Goal: Task Accomplishment & Management: Manage account settings

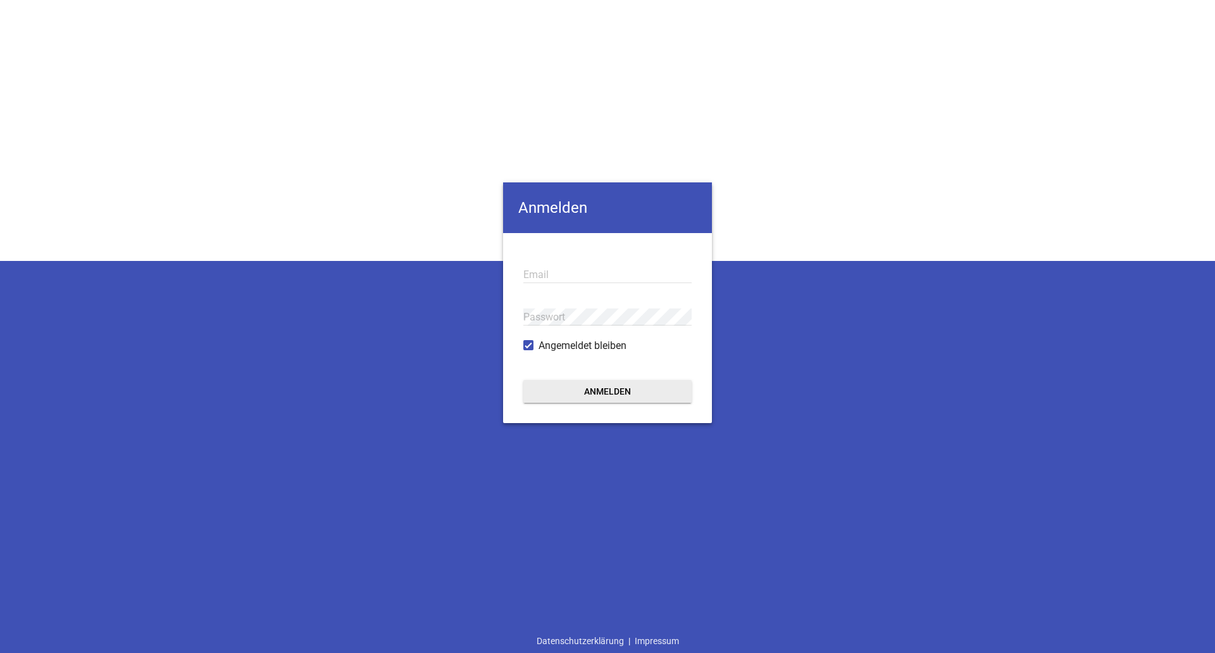
type input "[EMAIL_ADDRESS][DOMAIN_NAME]"
click at [582, 387] on button "Anmelden" at bounding box center [608, 391] width 168 height 23
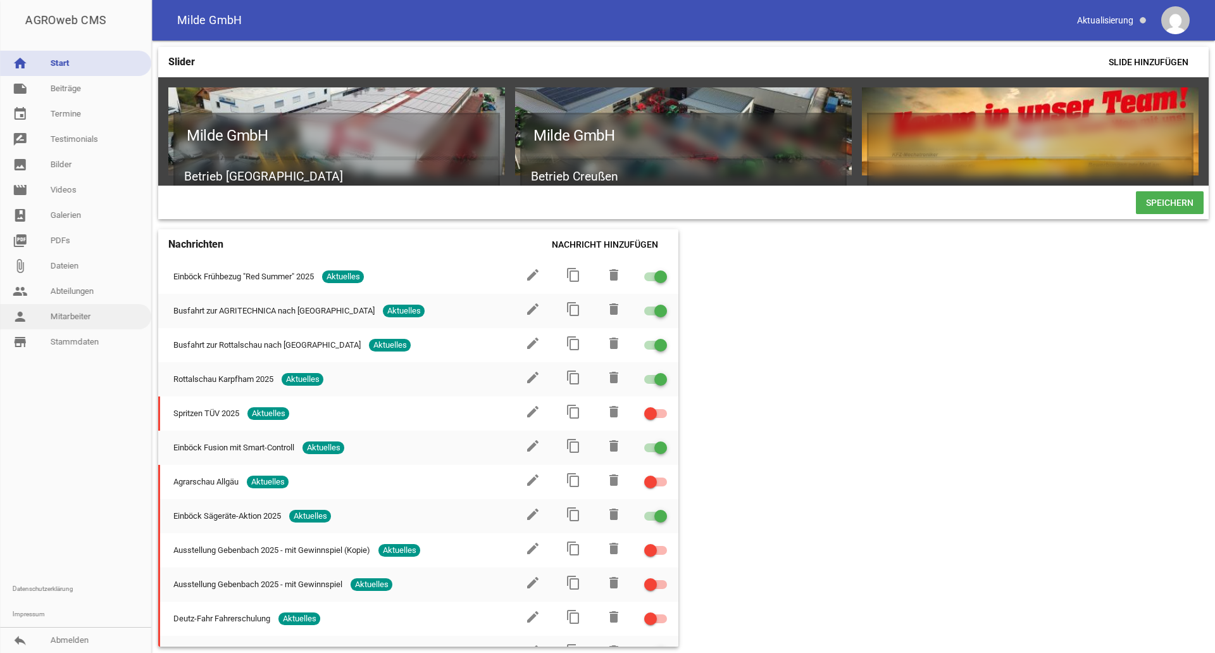
click at [81, 315] on link "person Mitarbeiter" at bounding box center [75, 316] width 151 height 25
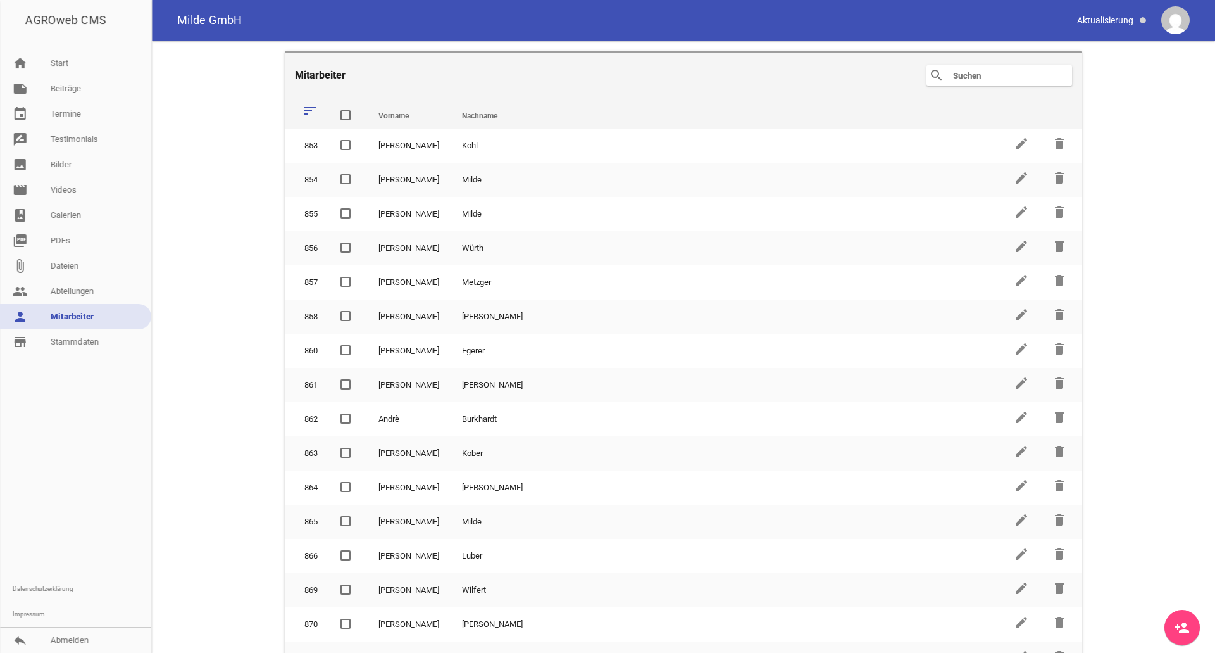
scroll to position [262, 0]
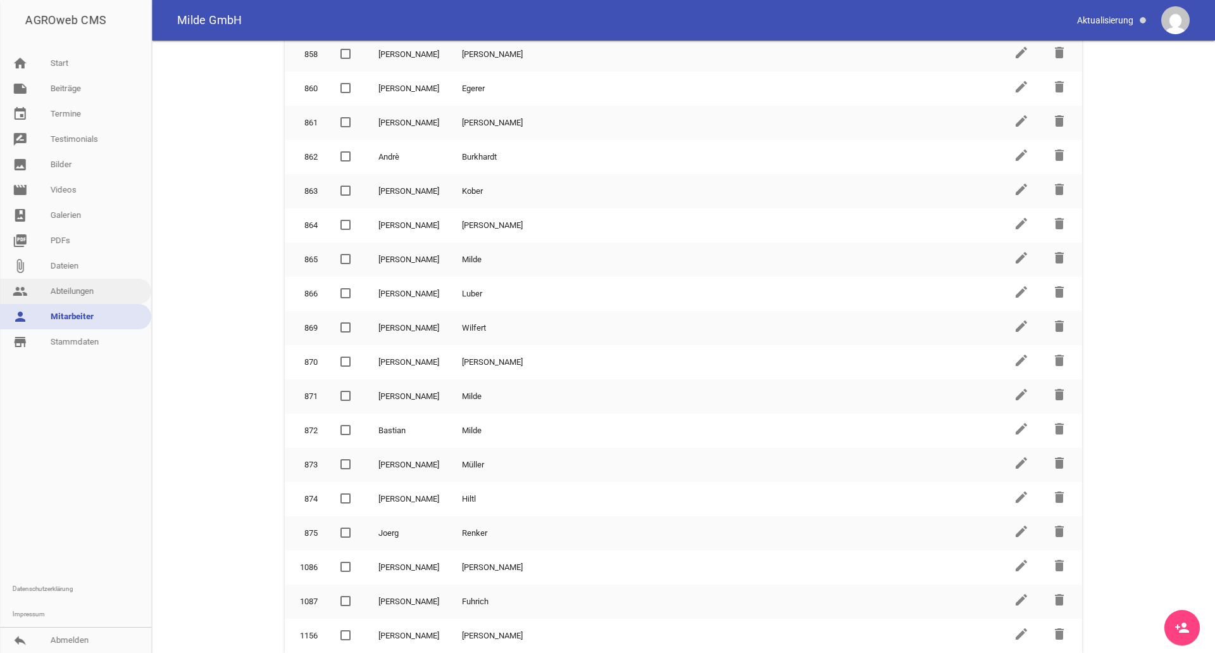
click at [77, 284] on link "people Abteilungen" at bounding box center [75, 291] width 151 height 25
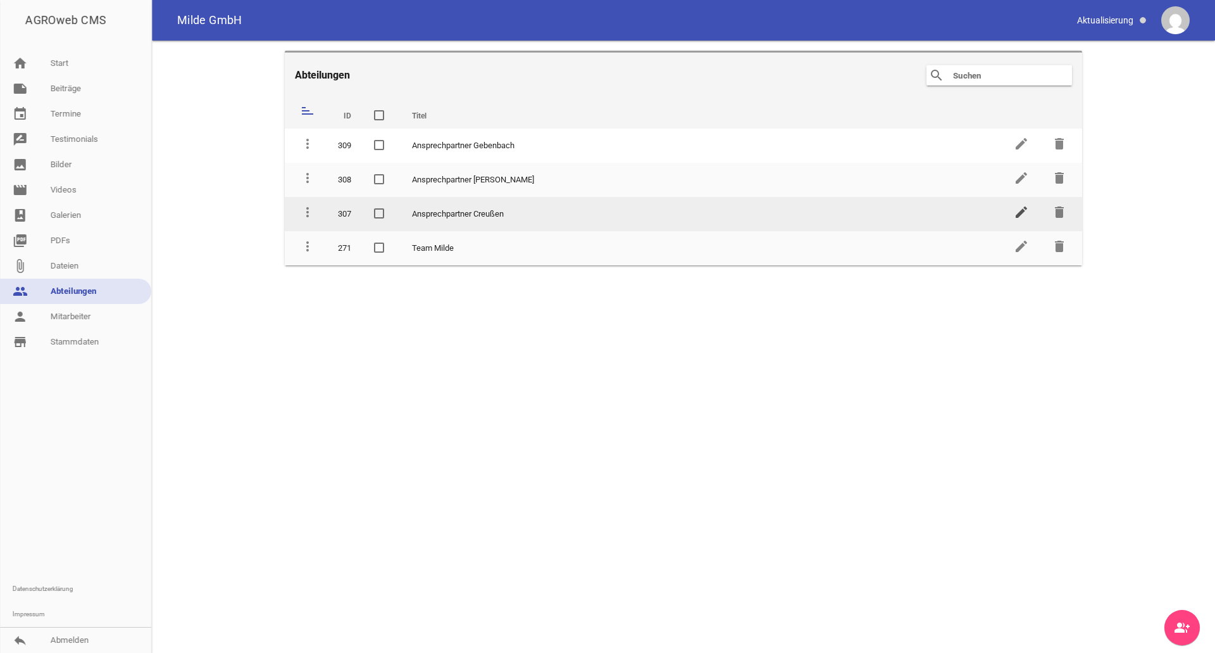
click at [1024, 215] on icon "edit" at bounding box center [1021, 211] width 15 height 15
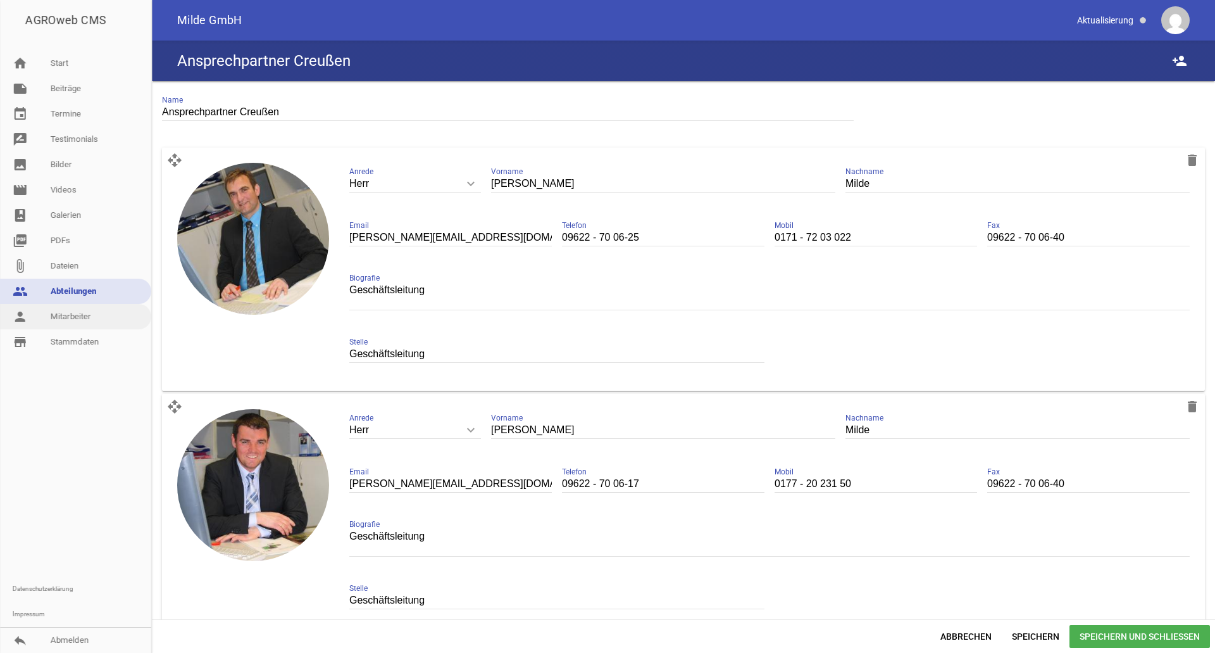
click at [101, 317] on link "person Mitarbeiter" at bounding box center [75, 316] width 151 height 25
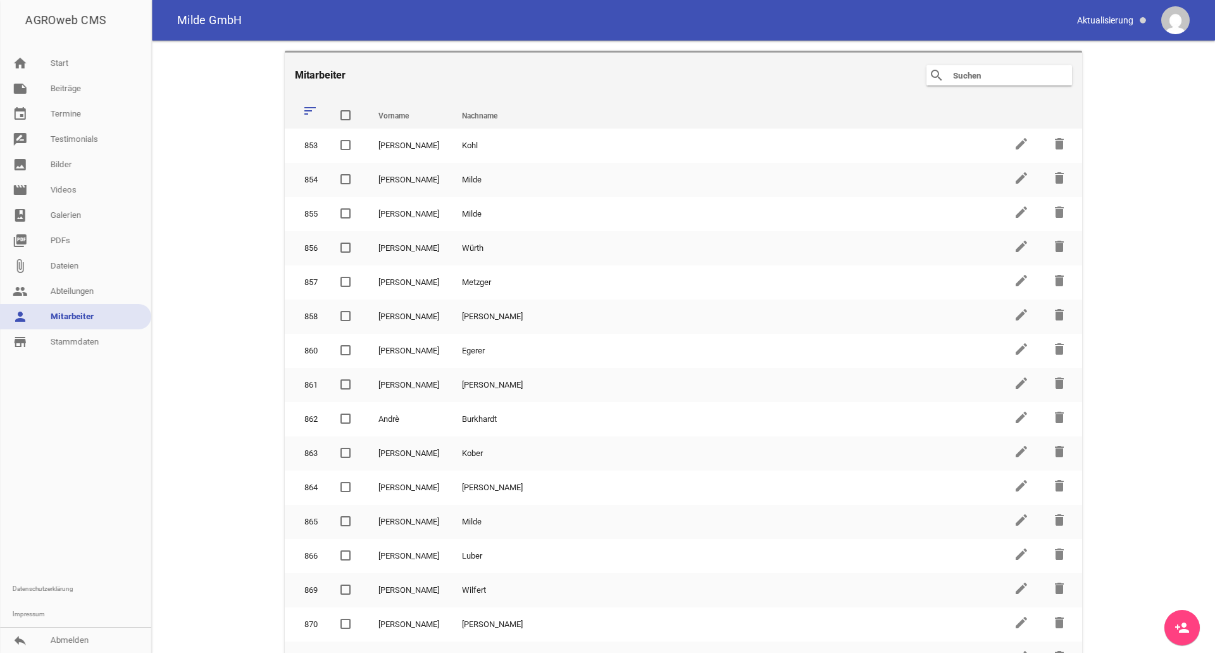
scroll to position [262, 0]
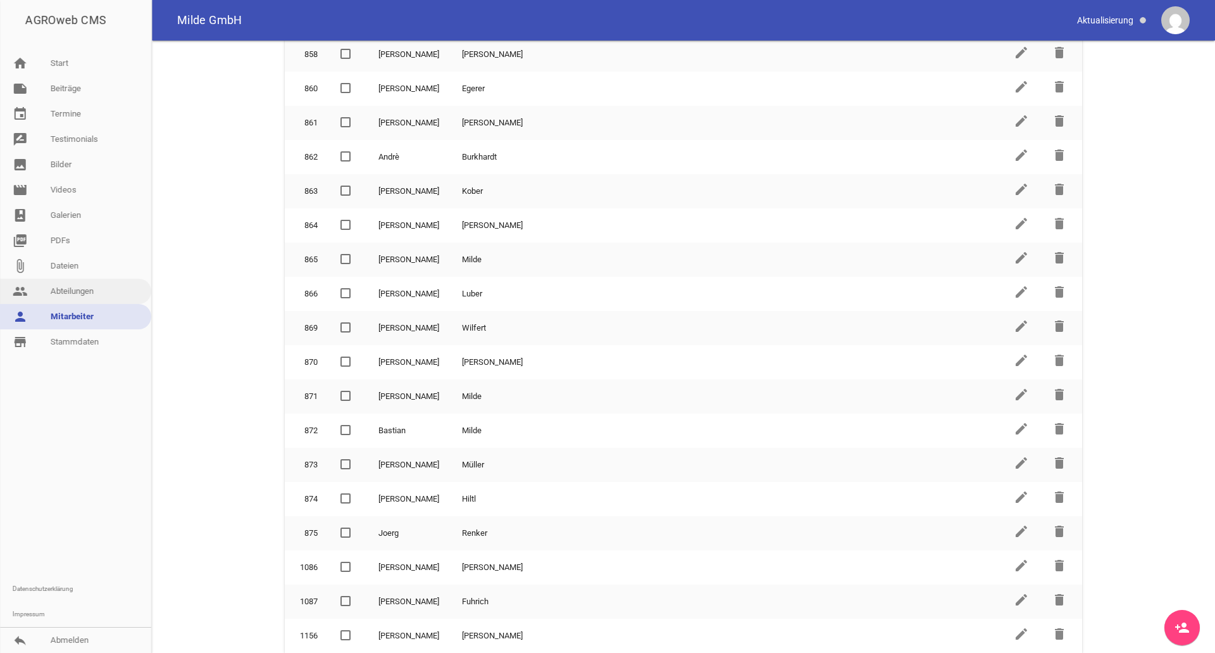
click at [61, 297] on link "people Abteilungen" at bounding box center [75, 291] width 151 height 25
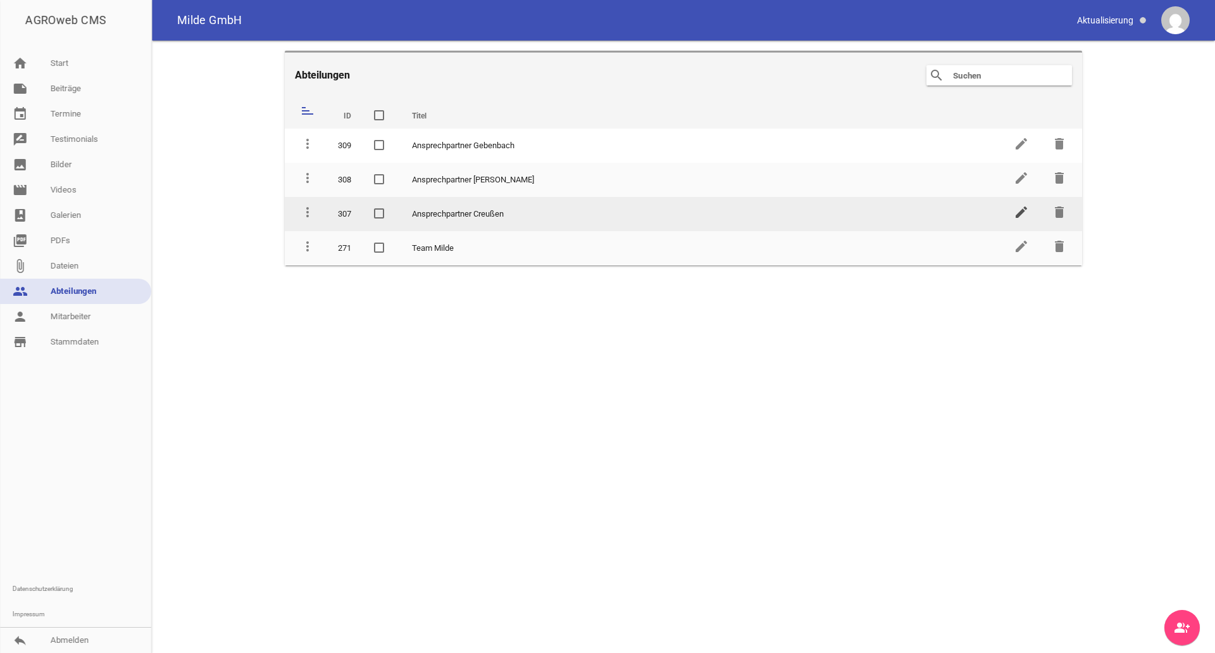
click at [1020, 212] on icon "edit" at bounding box center [1021, 211] width 15 height 15
